Goal: Task Accomplishment & Management: Complete application form

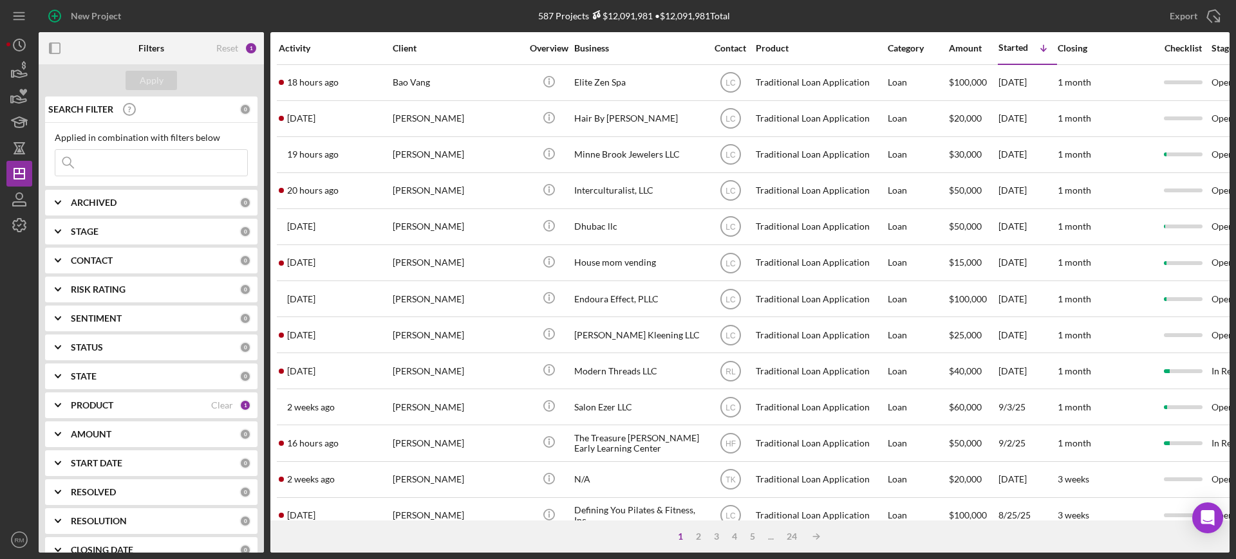
click at [114, 167] on input at bounding box center [151, 163] width 192 height 26
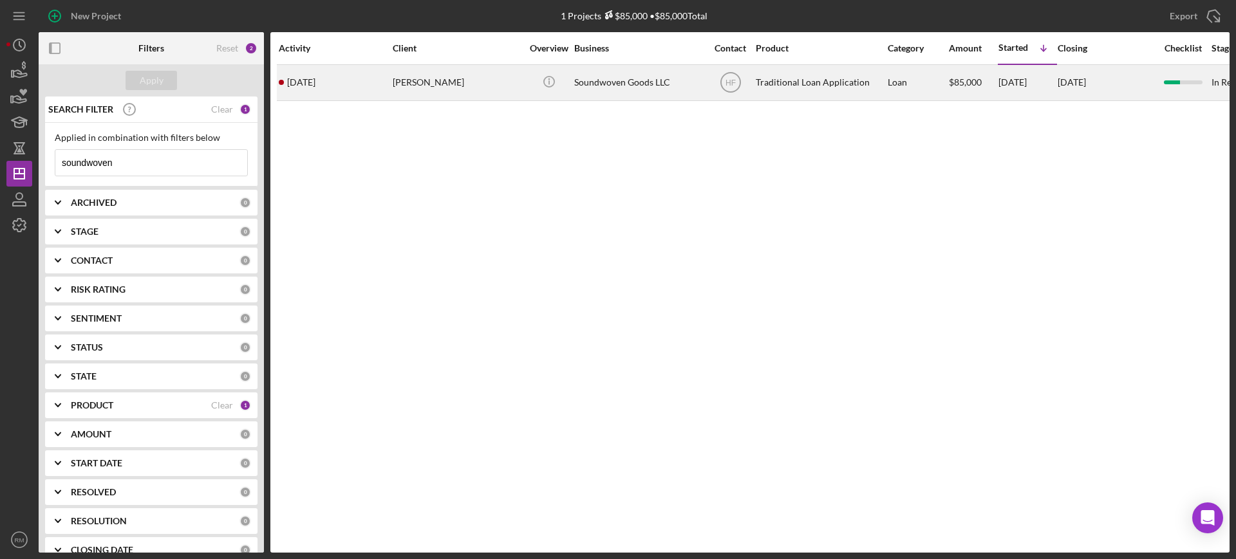
type input "soundwoven"
click at [423, 88] on div "[PERSON_NAME]" at bounding box center [457, 83] width 129 height 34
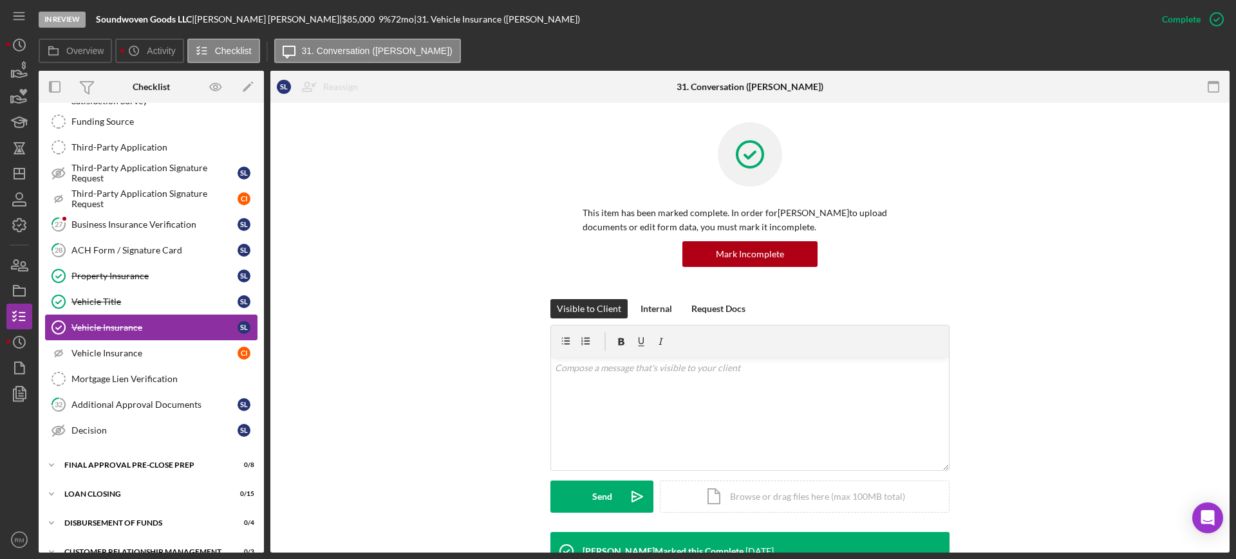
scroll to position [425, 0]
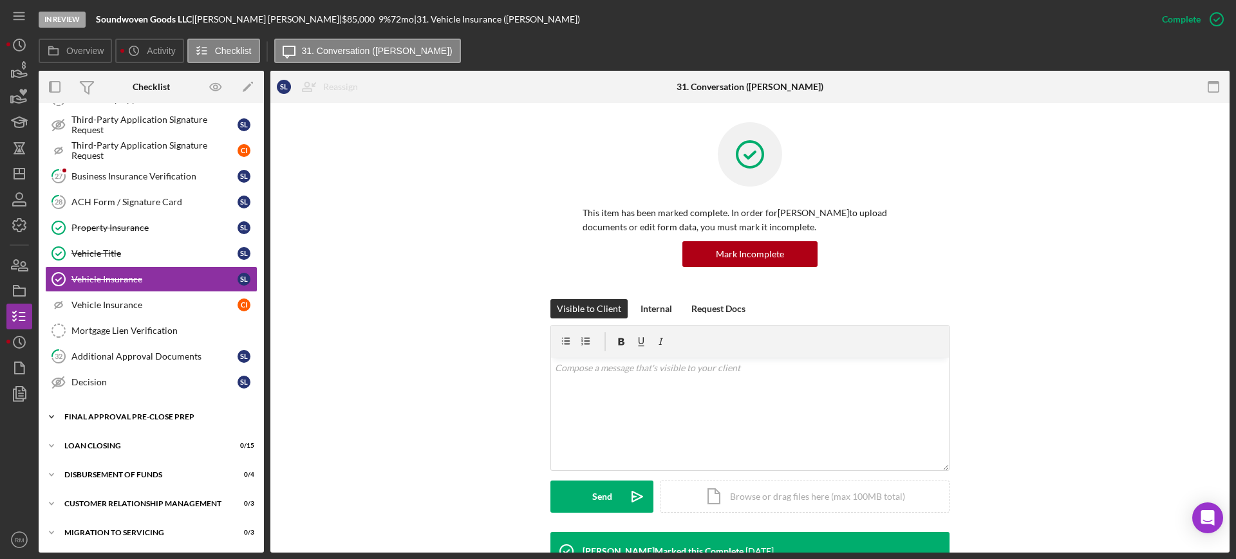
click at [118, 414] on div "Final Approval Pre-Close Prep" at bounding box center [155, 417] width 183 height 8
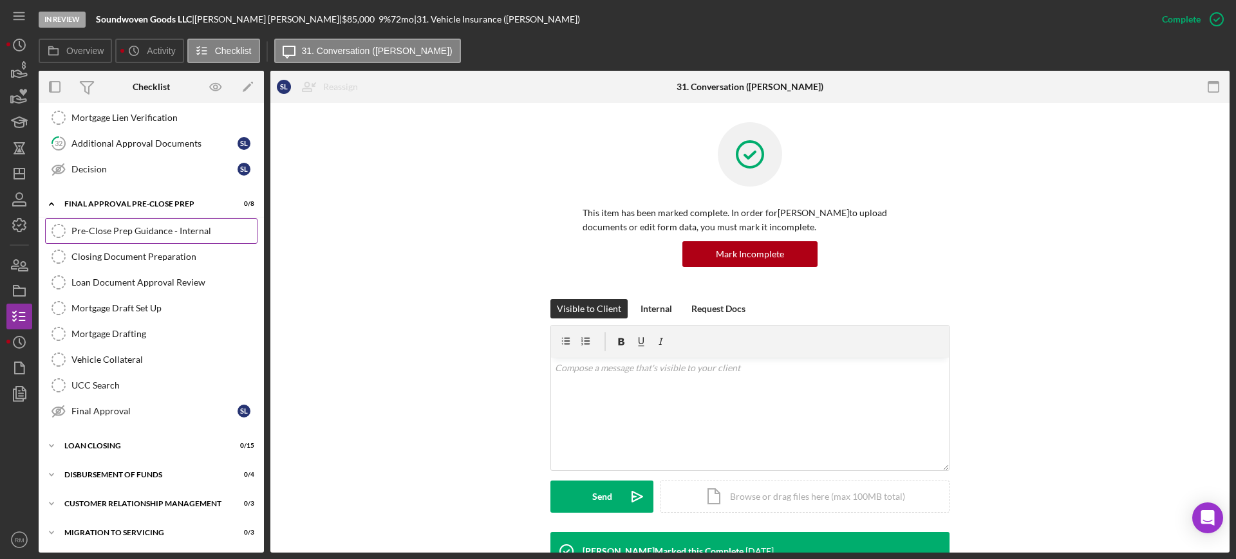
click at [124, 228] on div "Pre-Close Prep Guidance - Internal" at bounding box center [163, 231] width 185 height 10
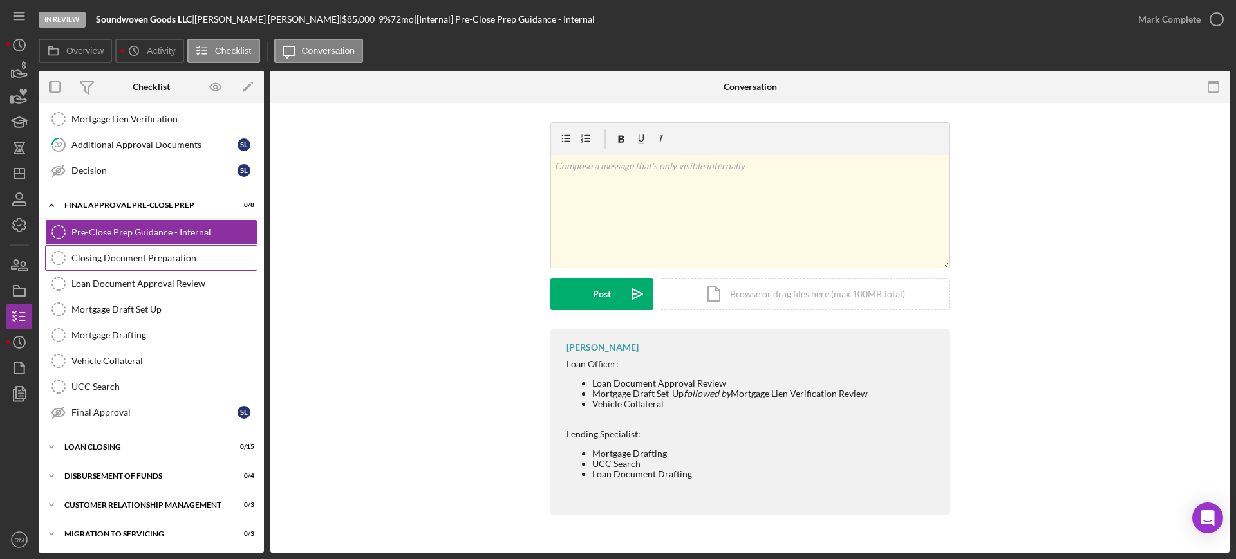
scroll to position [638, 0]
click at [122, 375] on link "UCC Search UCC Search" at bounding box center [151, 386] width 212 height 26
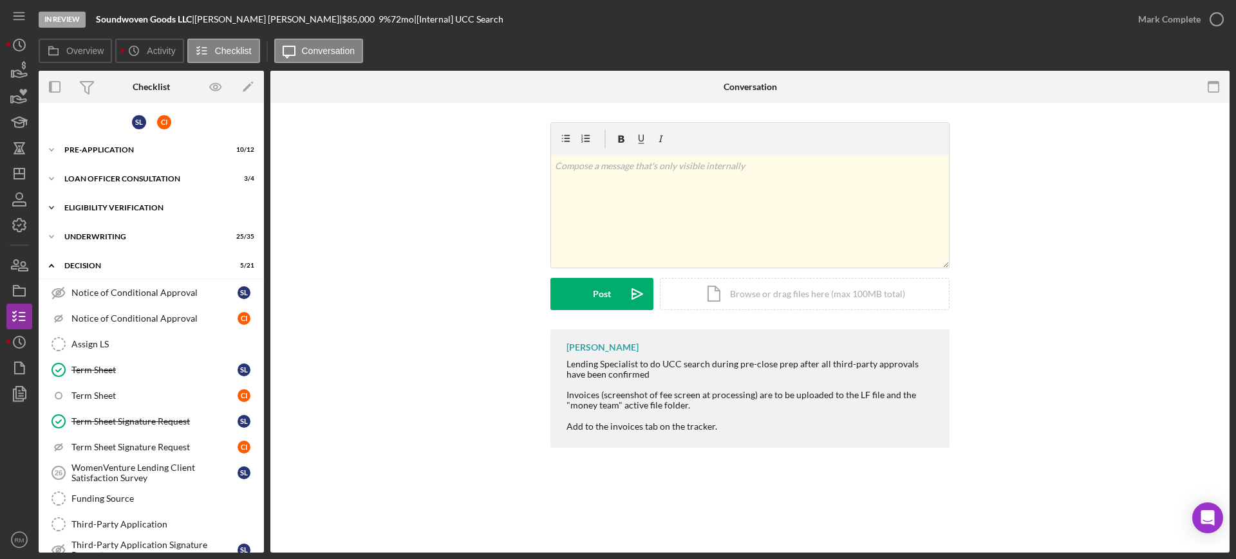
click at [93, 207] on div "Eligibility Verification" at bounding box center [155, 208] width 183 height 8
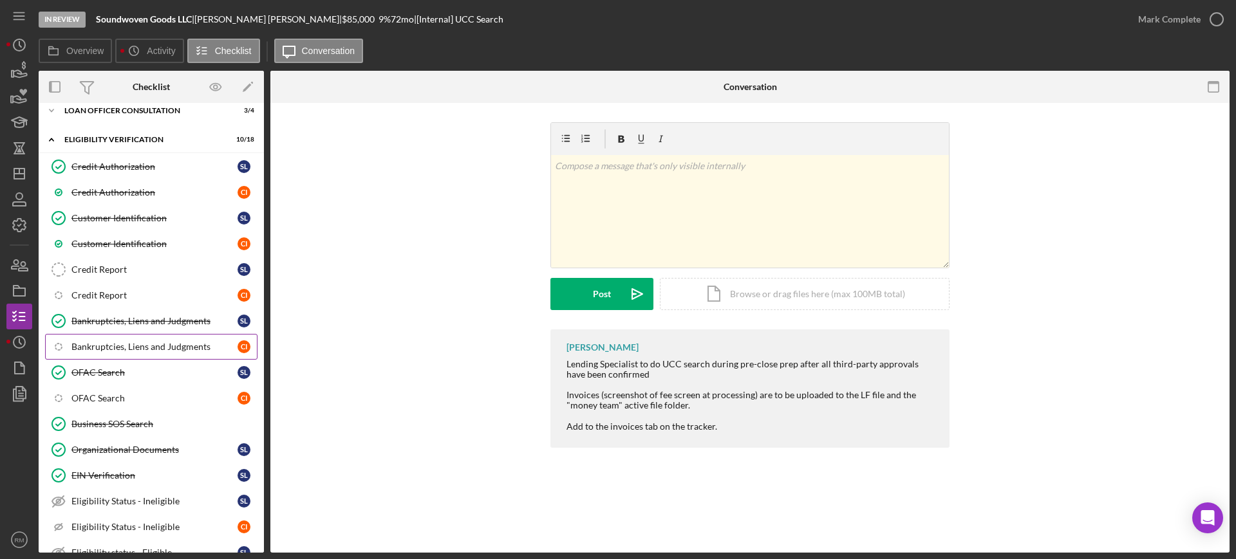
scroll to position [70, 0]
click at [107, 425] on div "Business SOS Search" at bounding box center [163, 423] width 185 height 10
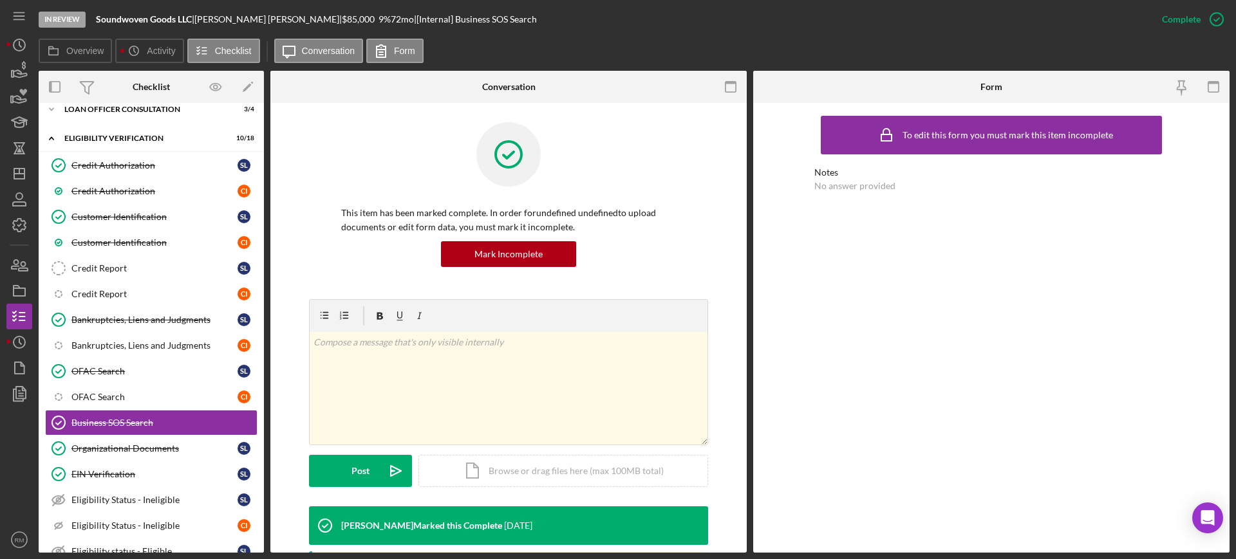
scroll to position [259, 0]
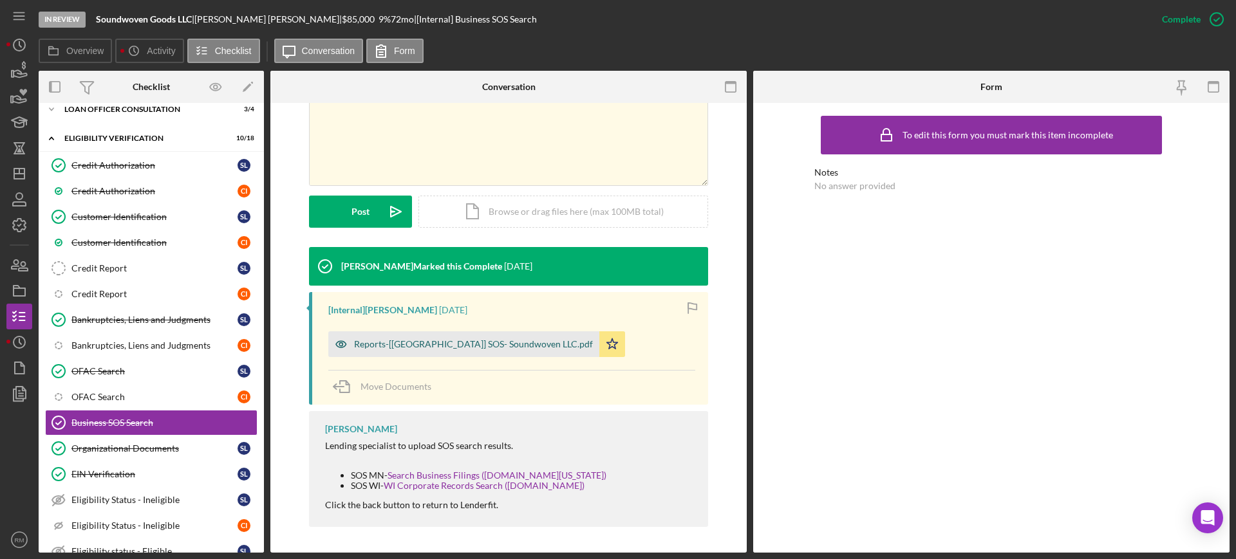
click at [449, 340] on div "Reports-[[GEOGRAPHIC_DATA]] SOS- Soundwoven LLC.pdf" at bounding box center [473, 344] width 239 height 10
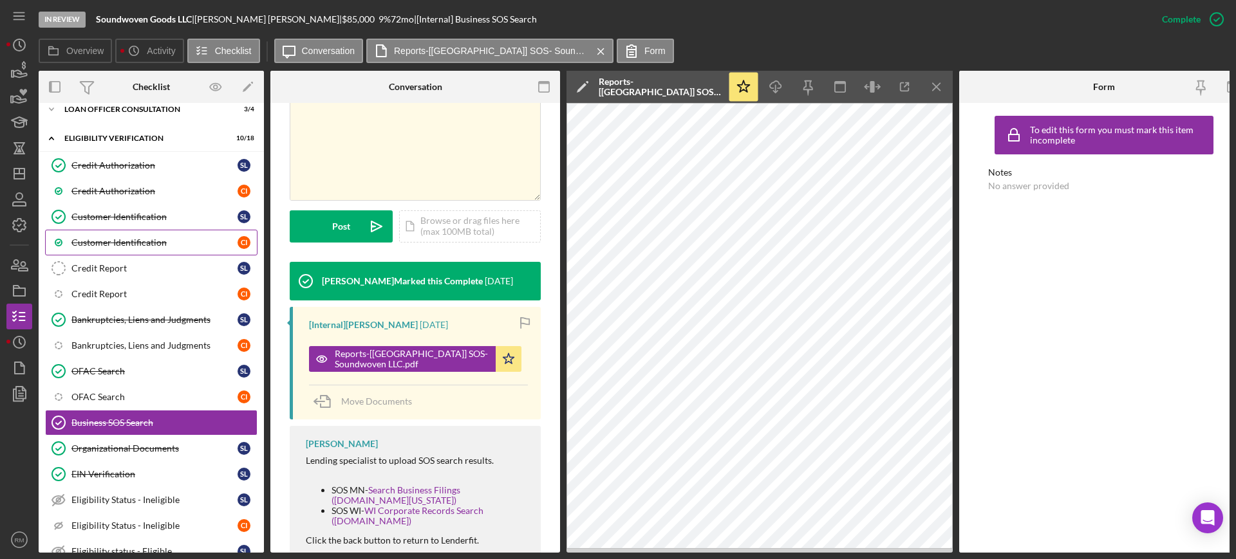
scroll to position [0, 0]
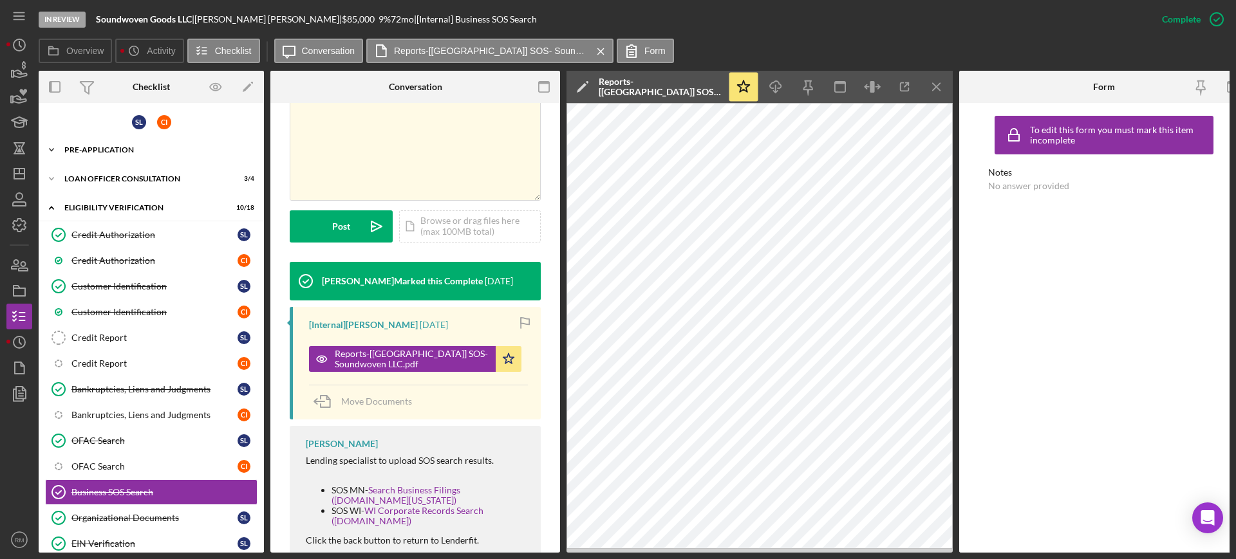
click at [109, 147] on div "Pre-Application" at bounding box center [155, 150] width 183 height 8
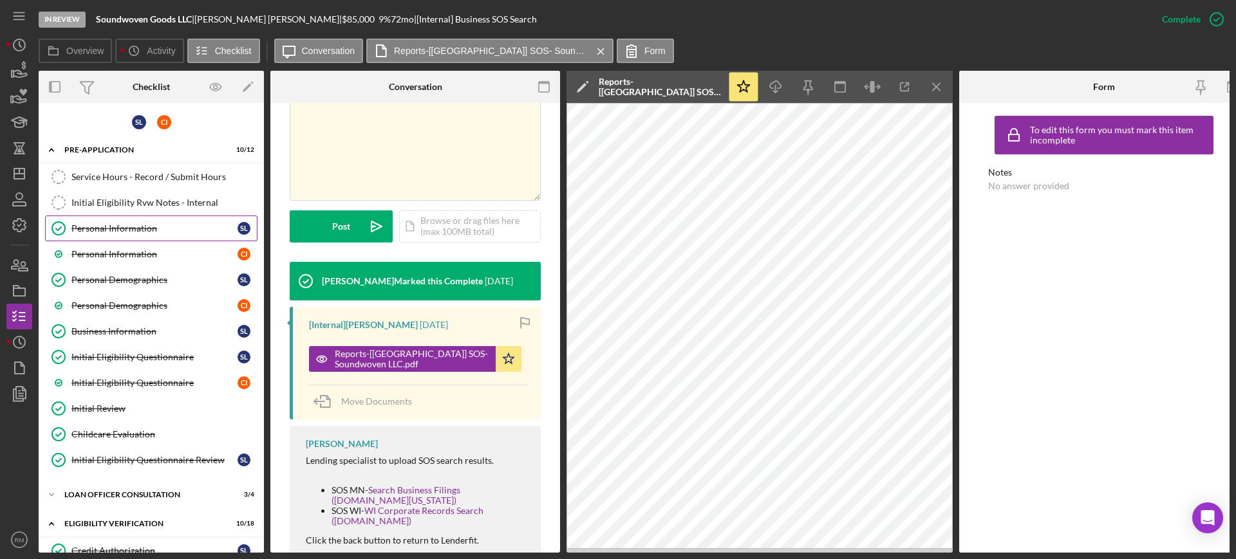
click at [121, 238] on link "Personal Information Personal Information S L" at bounding box center [151, 229] width 212 height 26
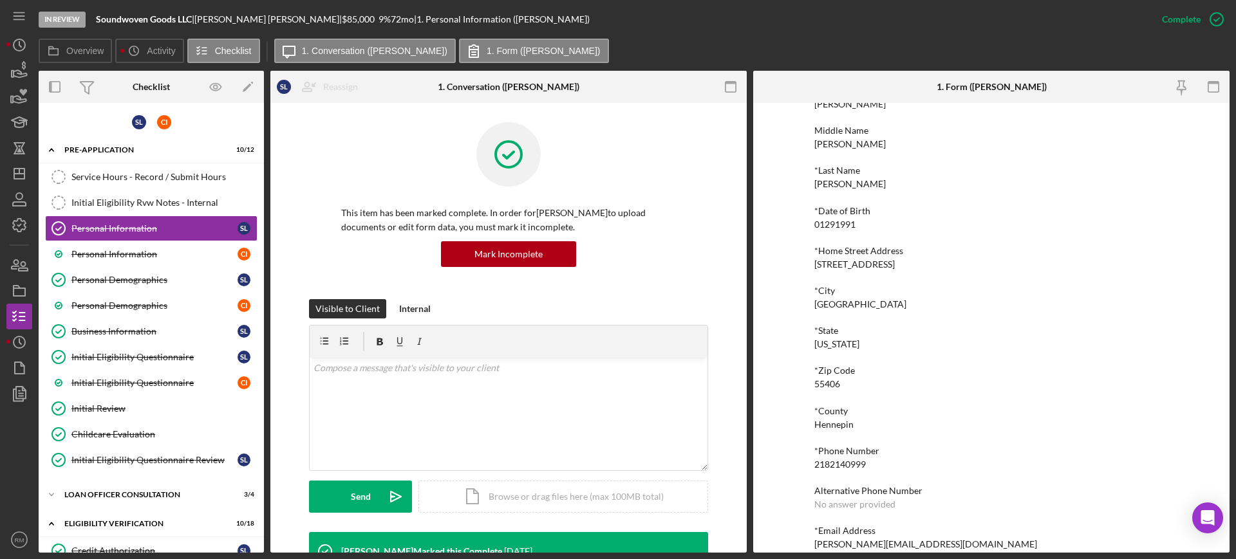
scroll to position [98, 0]
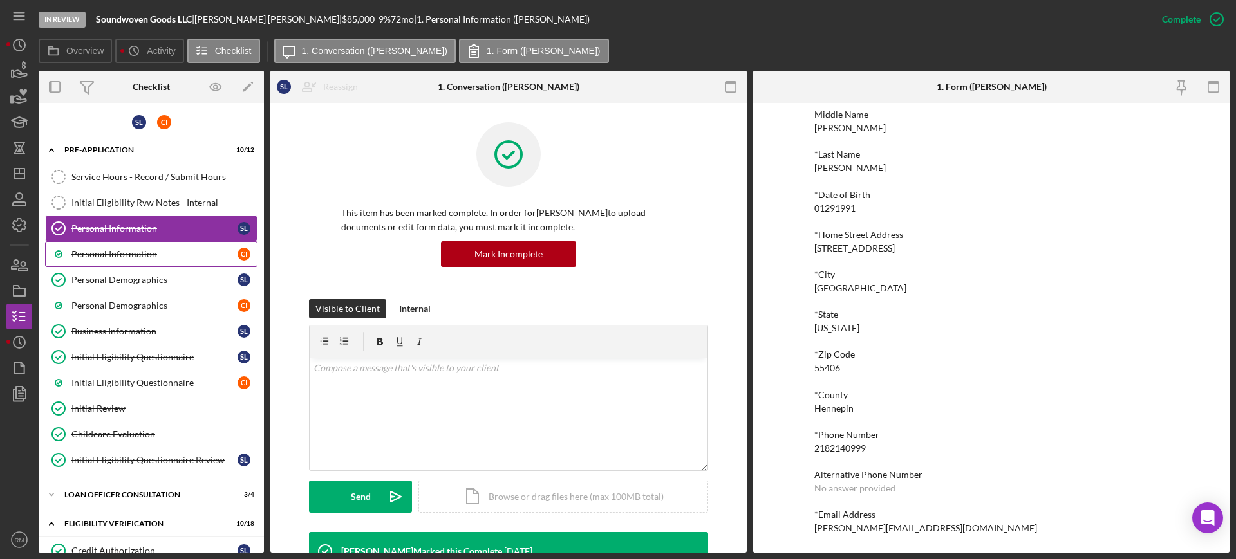
click at [102, 252] on div "Personal Information" at bounding box center [154, 254] width 166 height 10
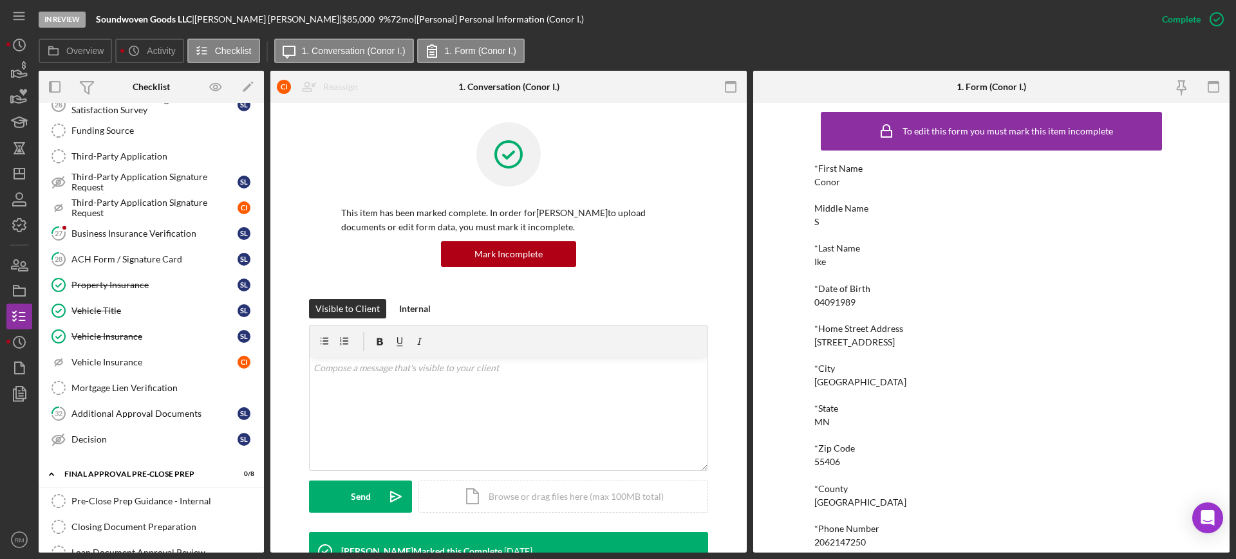
scroll to position [1425, 0]
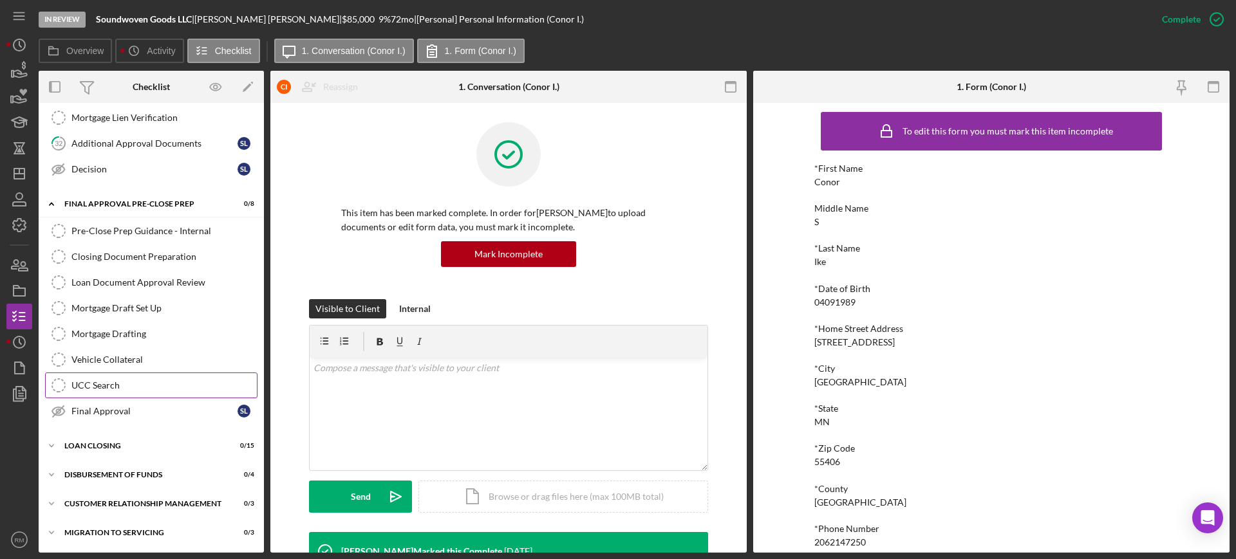
click at [157, 378] on link "UCC Search UCC Search" at bounding box center [151, 386] width 212 height 26
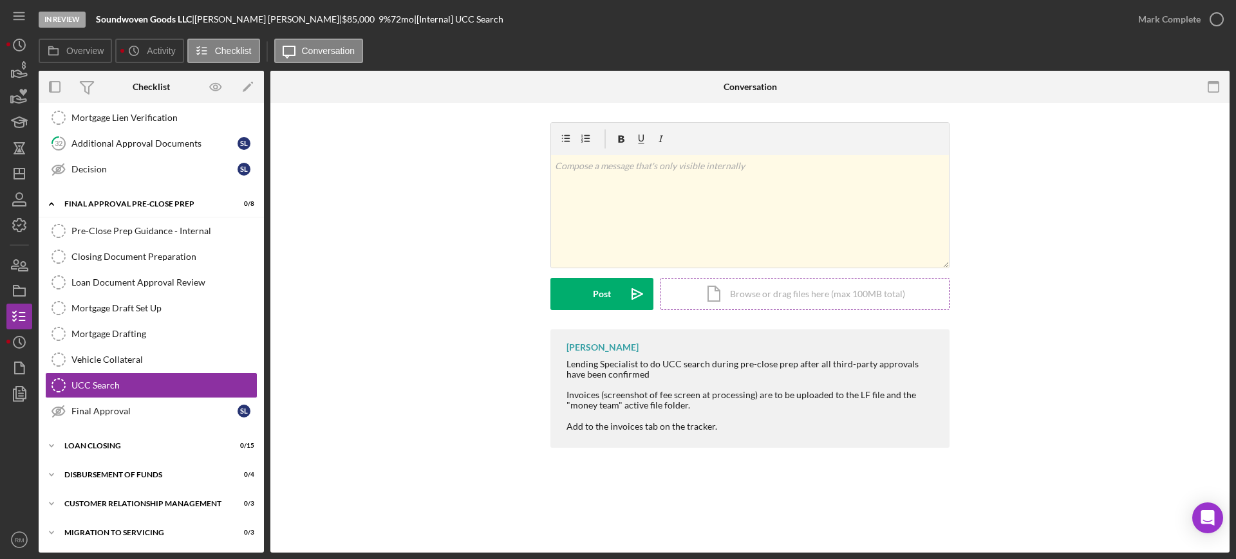
click at [846, 299] on div "Icon/Document Browse or drag files here (max 100MB total) Tap to choose files o…" at bounding box center [805, 294] width 290 height 32
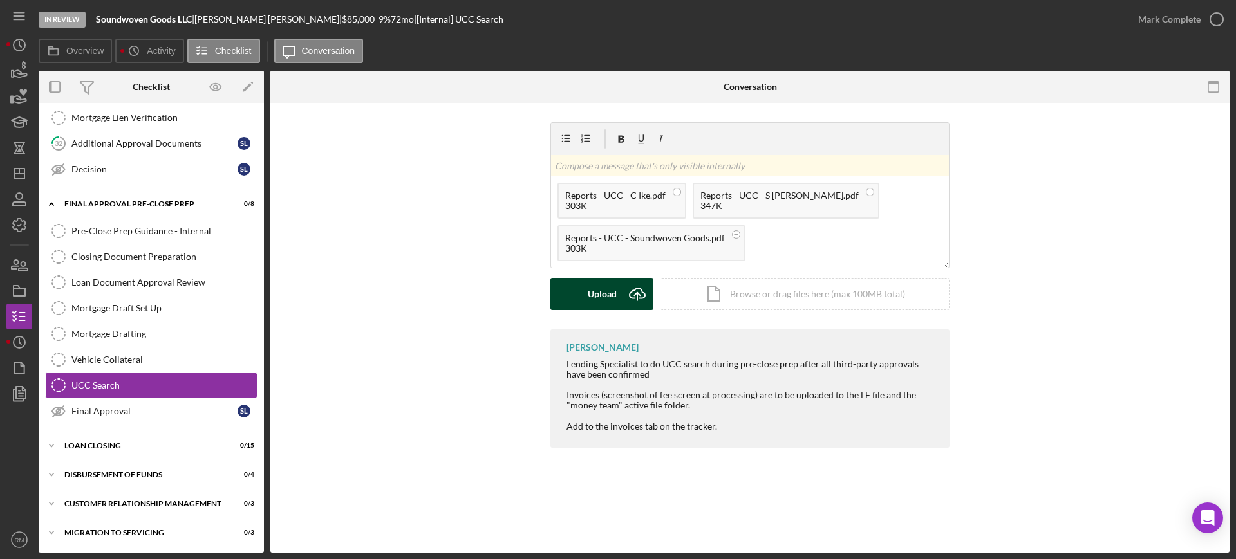
click at [591, 290] on div "Upload" at bounding box center [602, 294] width 29 height 32
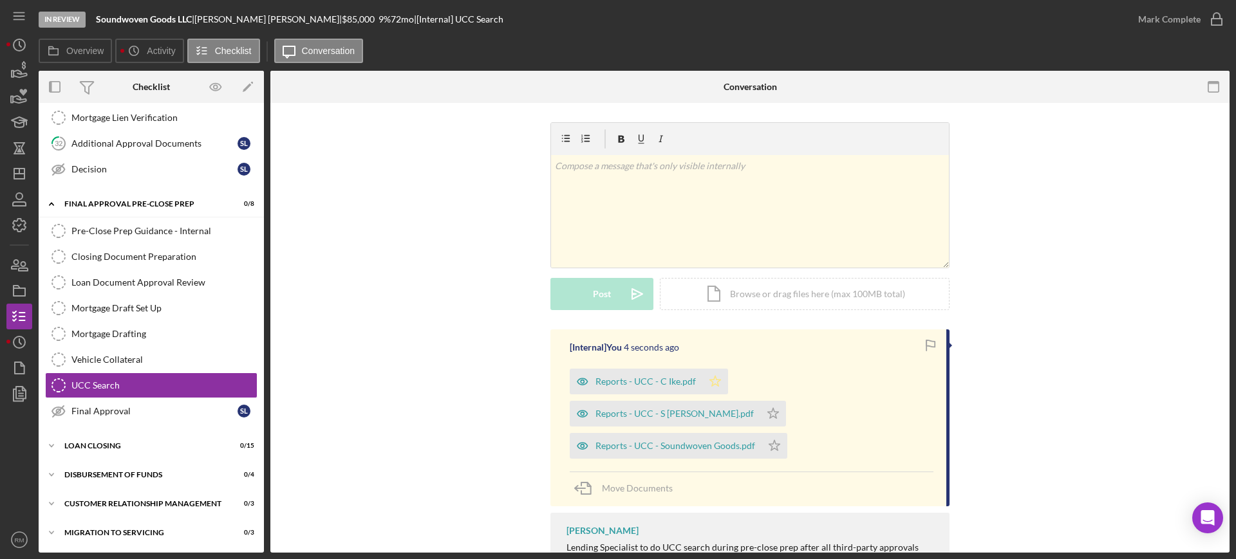
click at [711, 382] on icon "Icon/Star" at bounding box center [715, 382] width 26 height 26
click at [772, 433] on icon "Icon/Star" at bounding box center [774, 446] width 26 height 26
click at [786, 401] on icon "Icon/Star" at bounding box center [773, 414] width 26 height 26
click at [1186, 24] on div "Mark Complete" at bounding box center [1169, 19] width 62 height 26
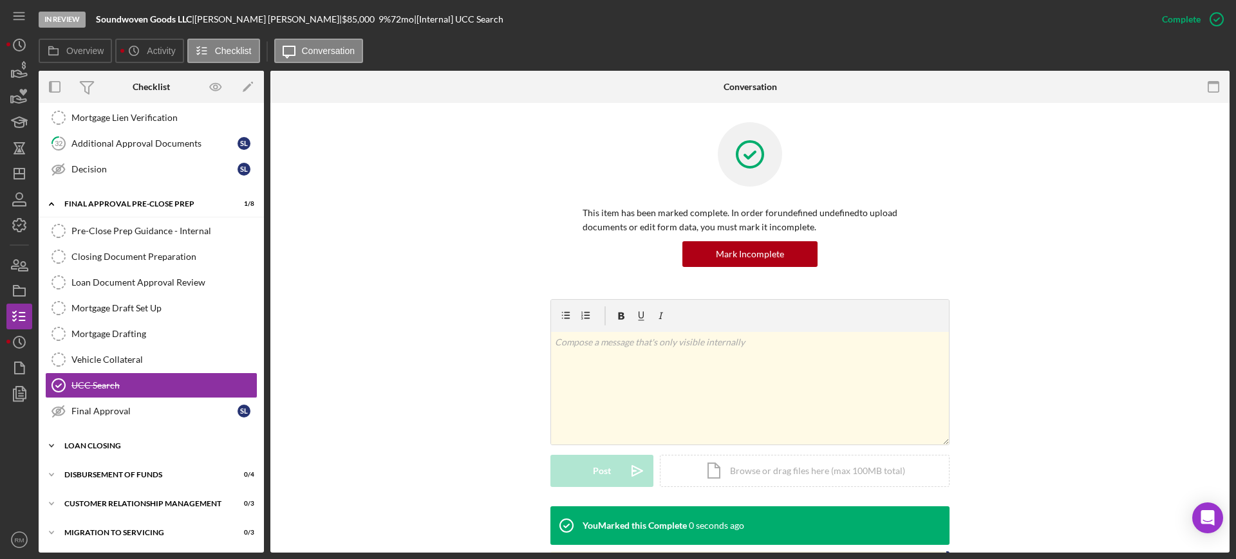
click at [93, 438] on div "Icon/Expander Loan Closing 0 / 15" at bounding box center [151, 446] width 225 height 26
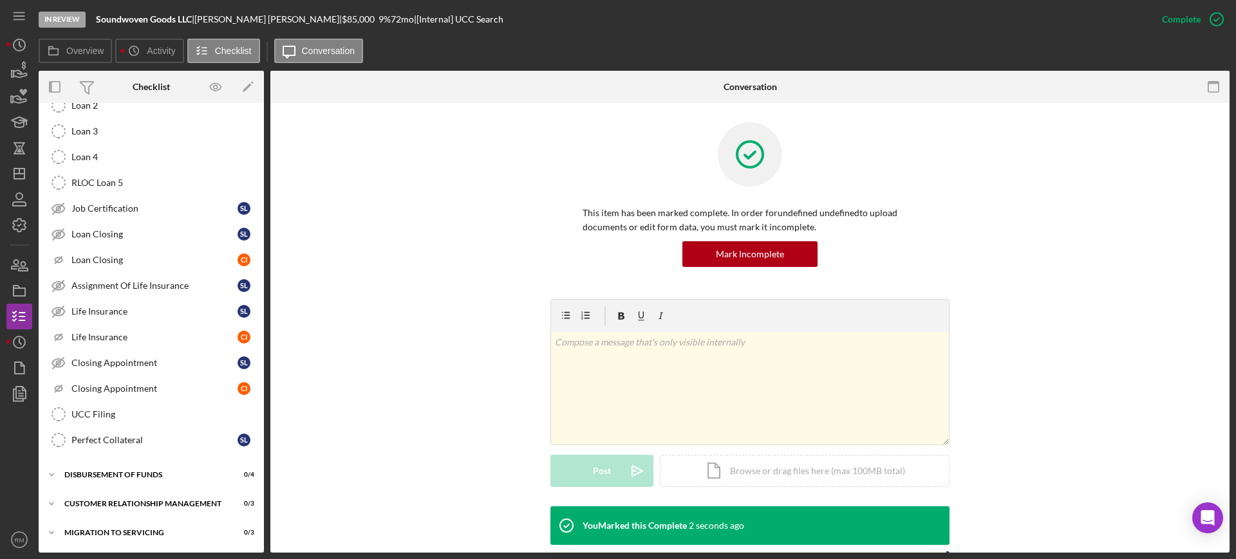
scroll to position [1761, 0]
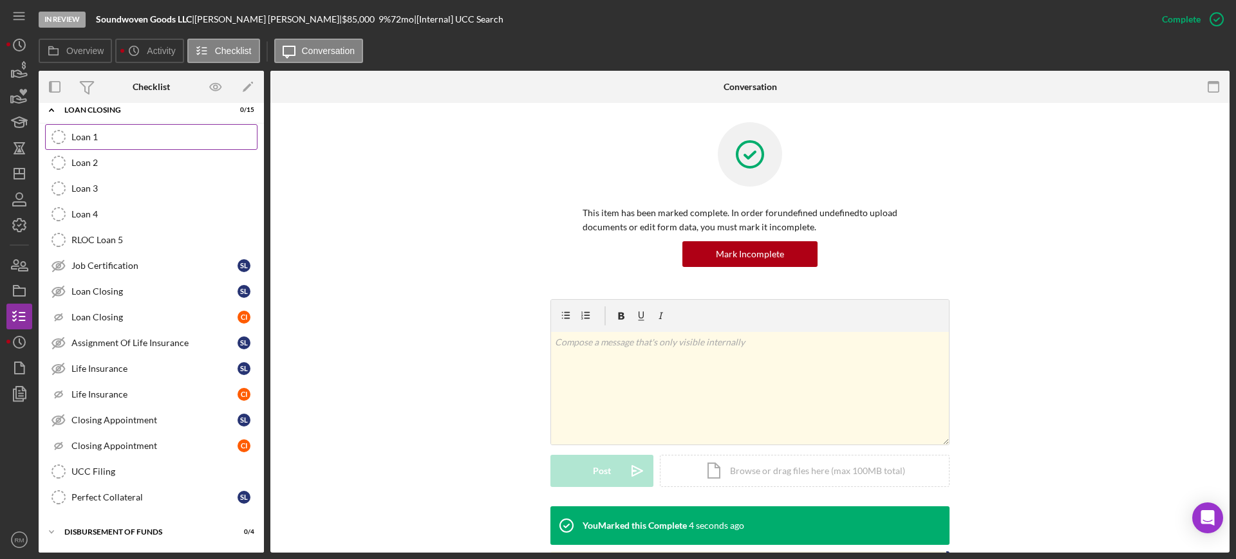
click at [116, 147] on link "Loan 1 Loan 1" at bounding box center [151, 137] width 212 height 26
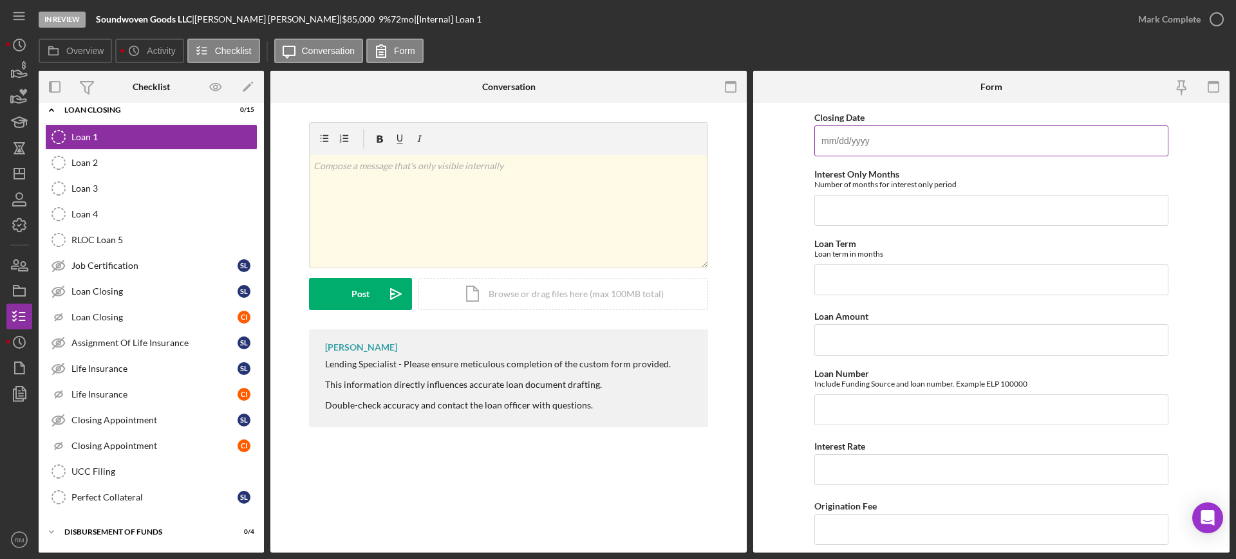
click at [946, 142] on input "Closing Date" at bounding box center [991, 141] width 354 height 31
type input "[DATE]"
type input "0"
type input "72"
type input "$75,000"
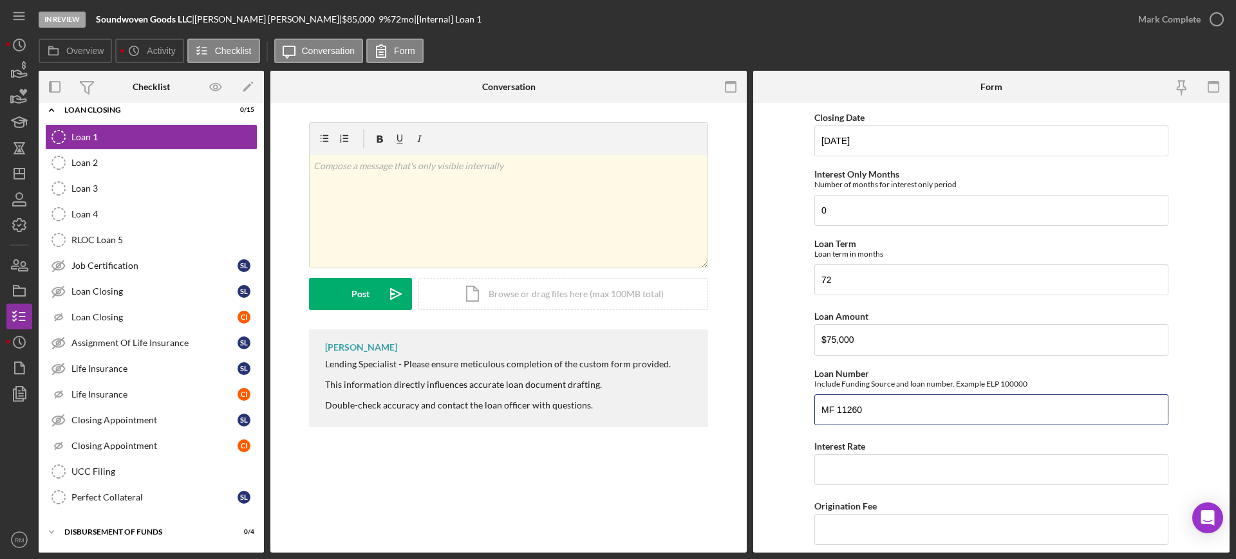
type input "MF 11260"
type input "6.75000%"
type input "1,500"
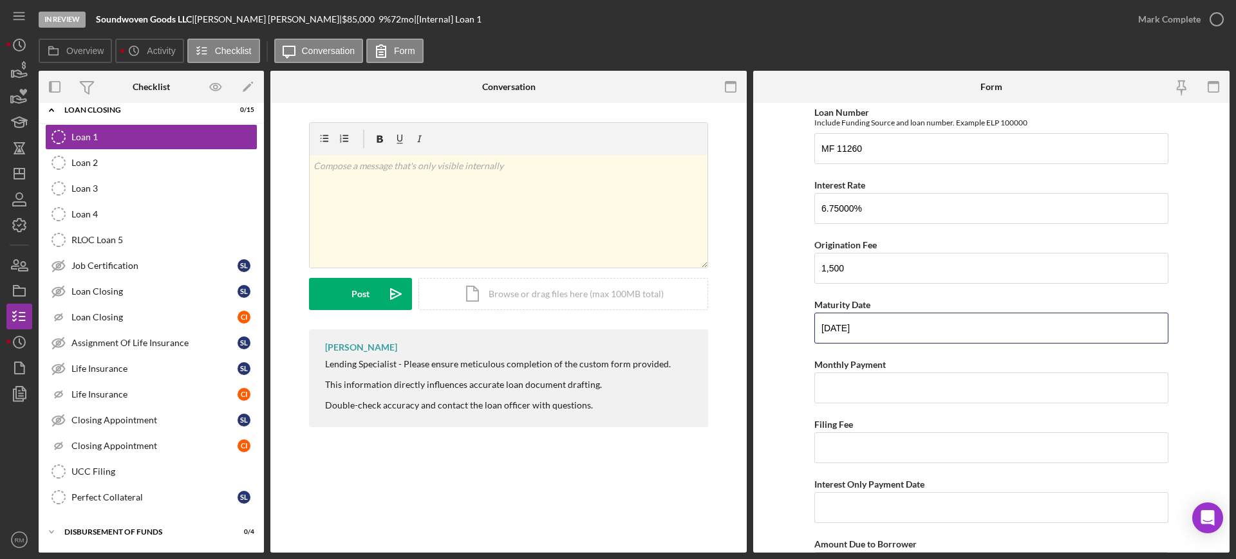
type input "[DATE]"
type input "$1,273.14"
type input "$0"
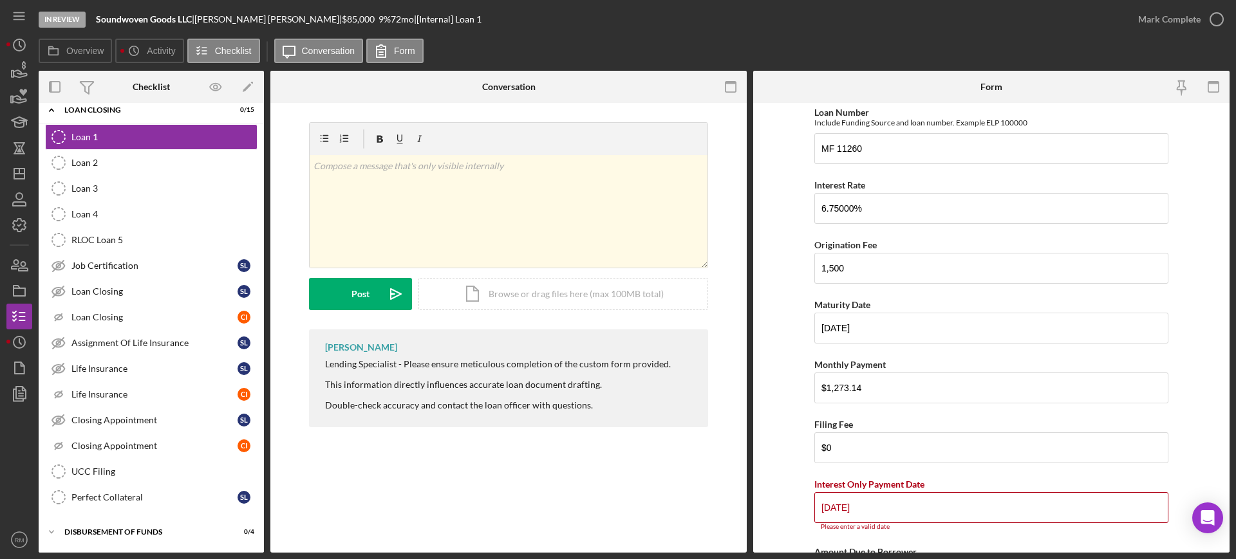
type input "[DATE]"
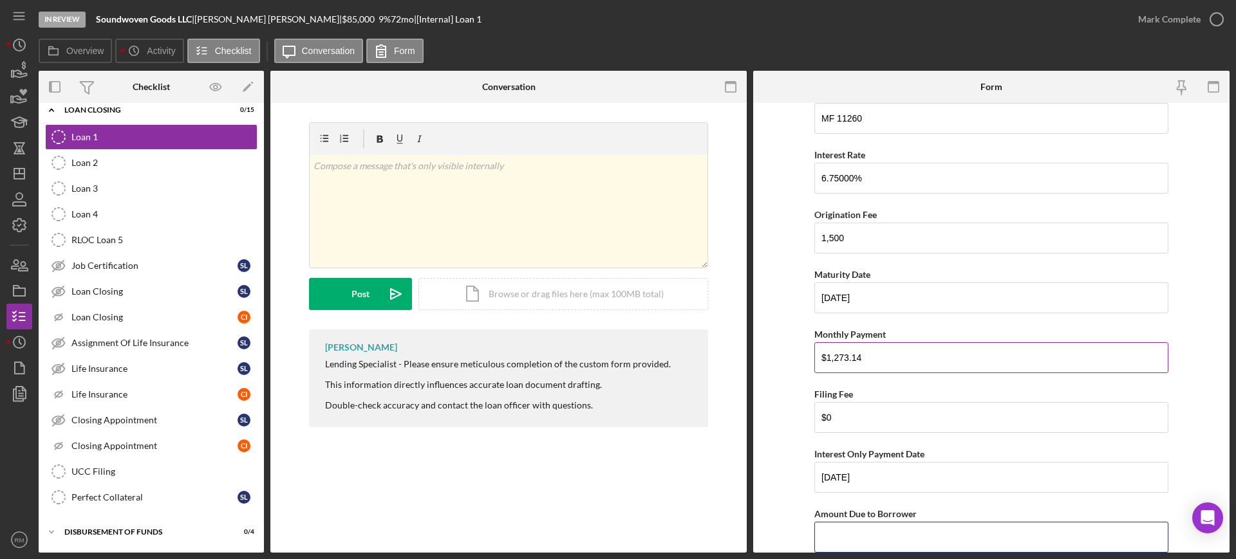
scroll to position [459, 0]
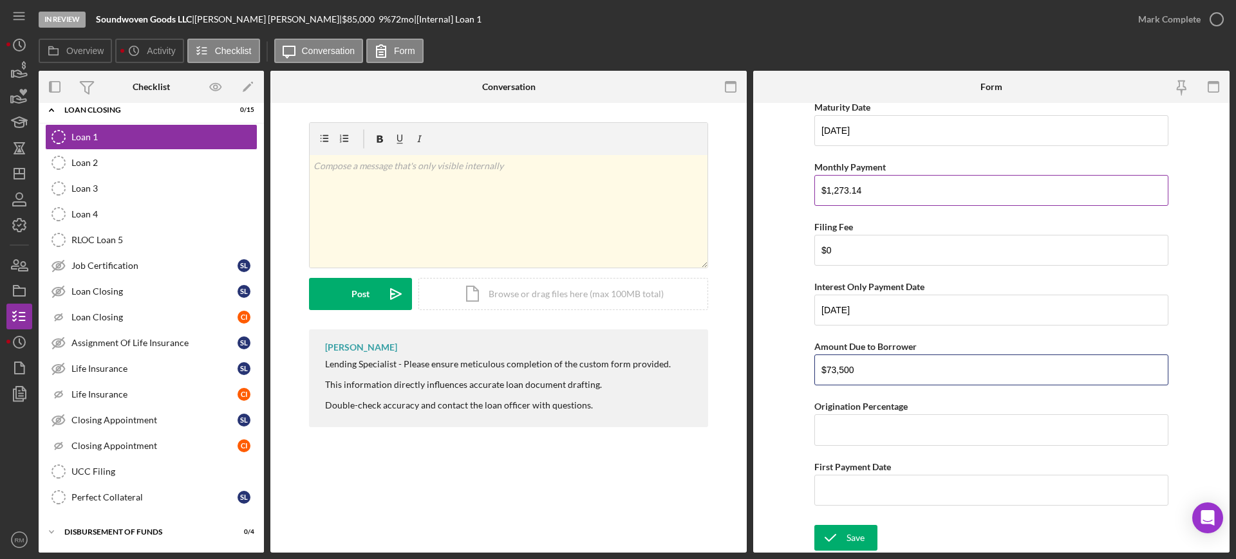
type input "$73,500"
type input "2.00000%"
type input "[DATE]"
click at [863, 545] on button "Save" at bounding box center [845, 538] width 63 height 26
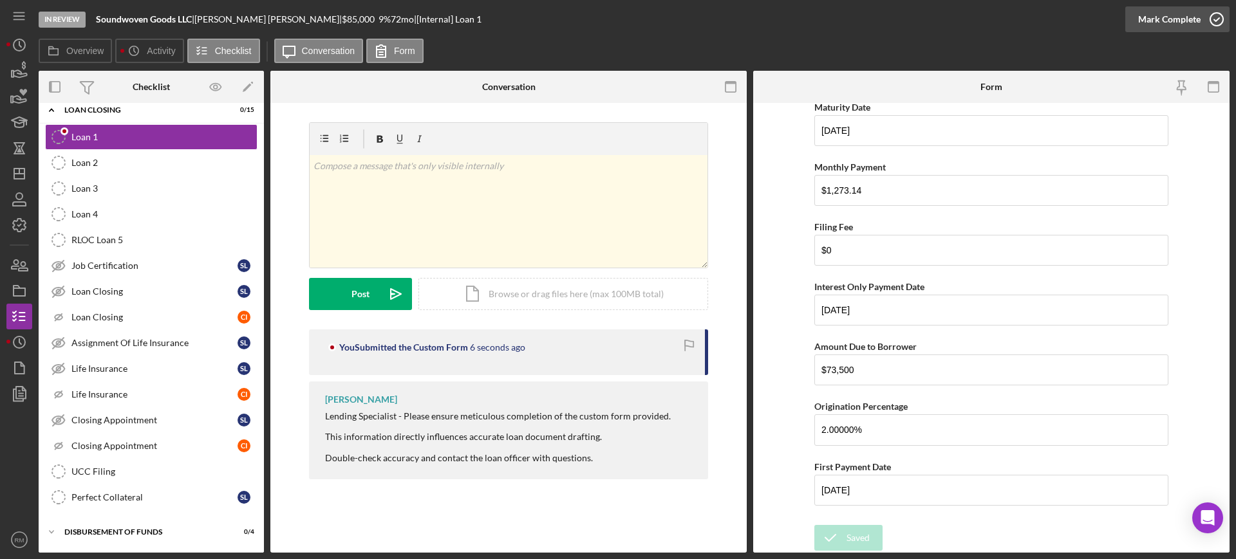
click at [1174, 19] on div "Mark Complete" at bounding box center [1169, 19] width 62 height 26
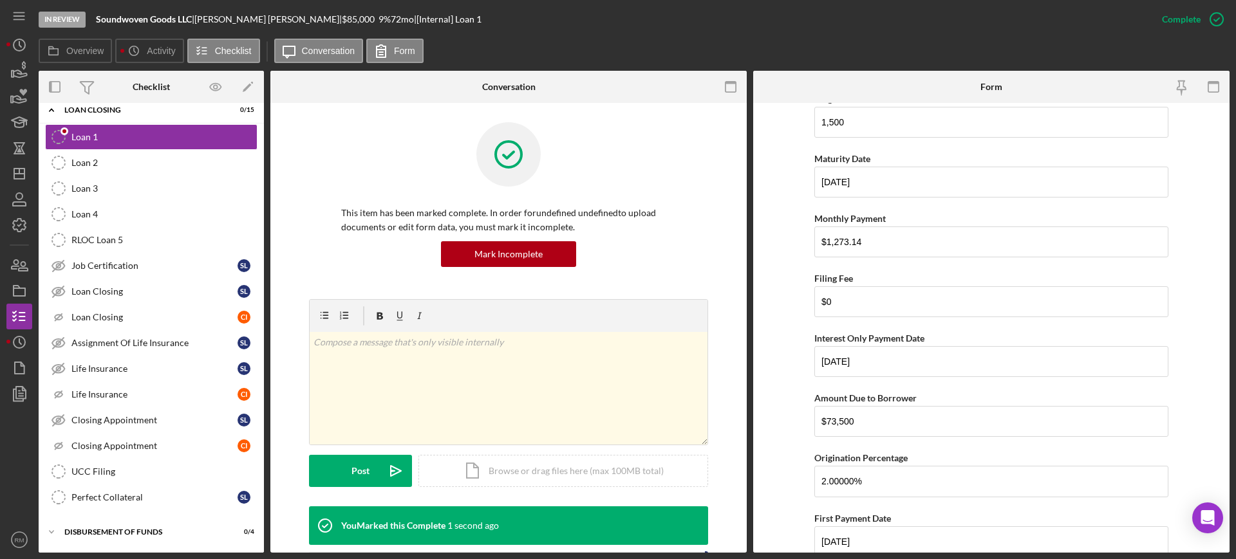
scroll to position [510, 0]
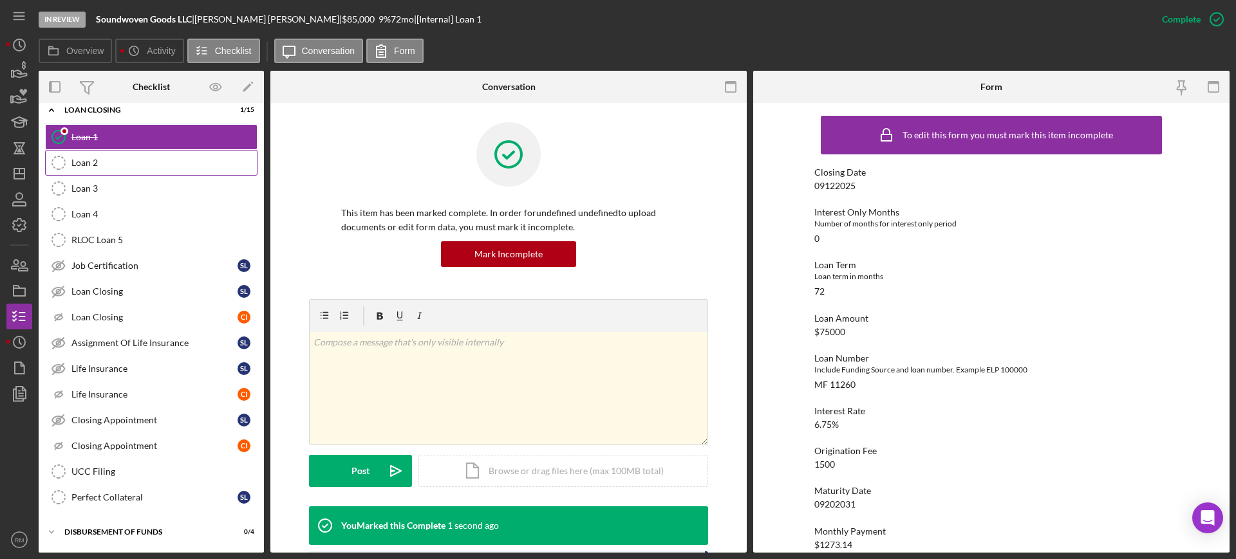
click at [165, 158] on div "Loan 2" at bounding box center [163, 163] width 185 height 10
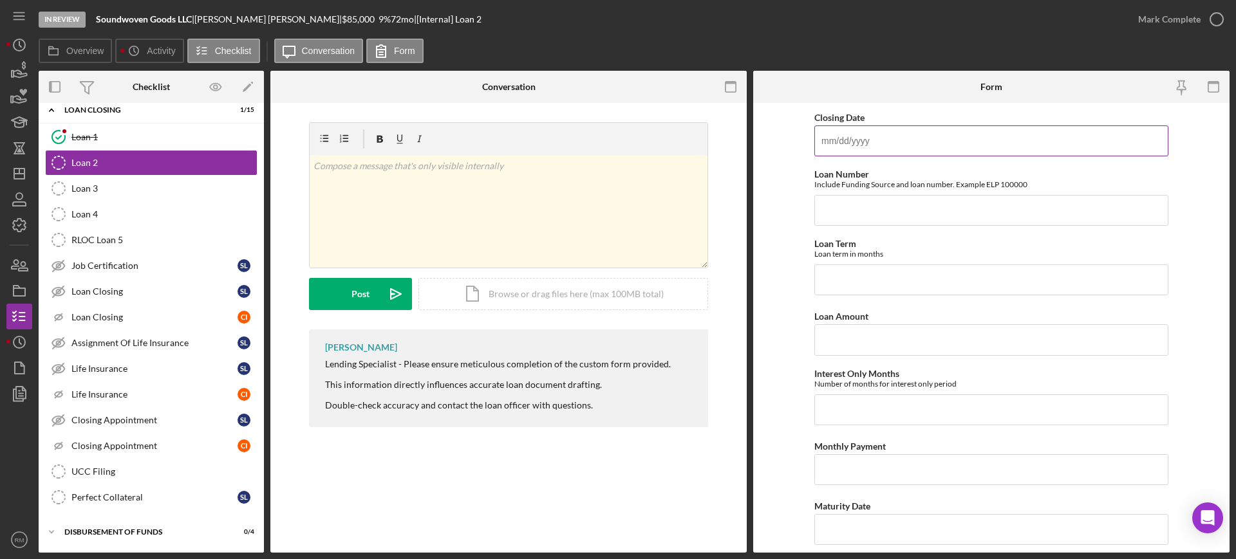
click at [852, 141] on input "Closing Date" at bounding box center [991, 141] width 354 height 31
type input "[DATE]"
